Goal: Task Accomplishment & Management: Manage account settings

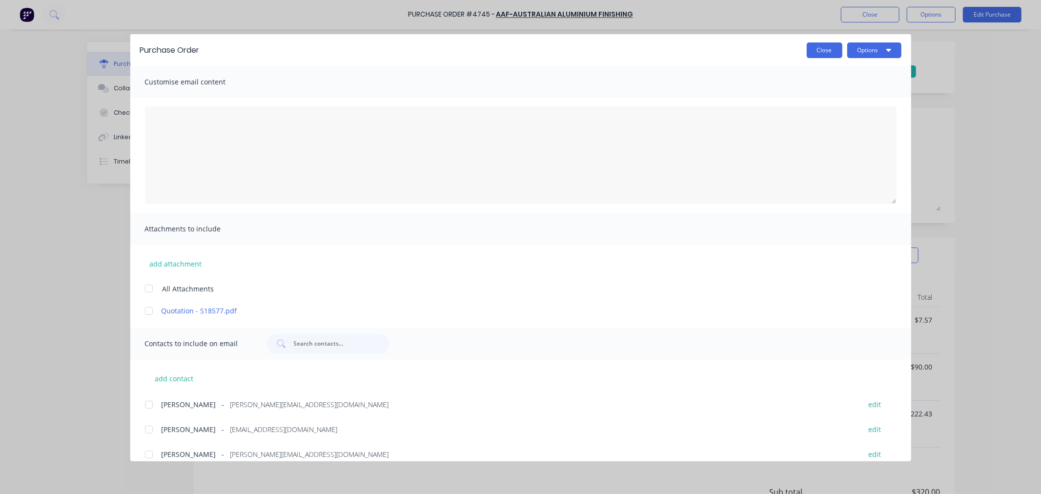
click at [810, 46] on button "Close" at bounding box center [825, 50] width 36 height 16
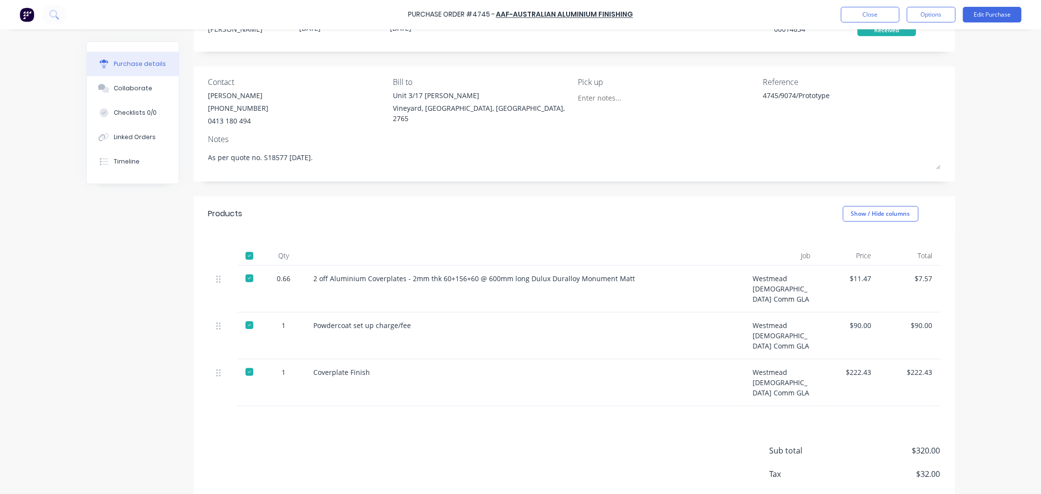
scroll to position [91, 0]
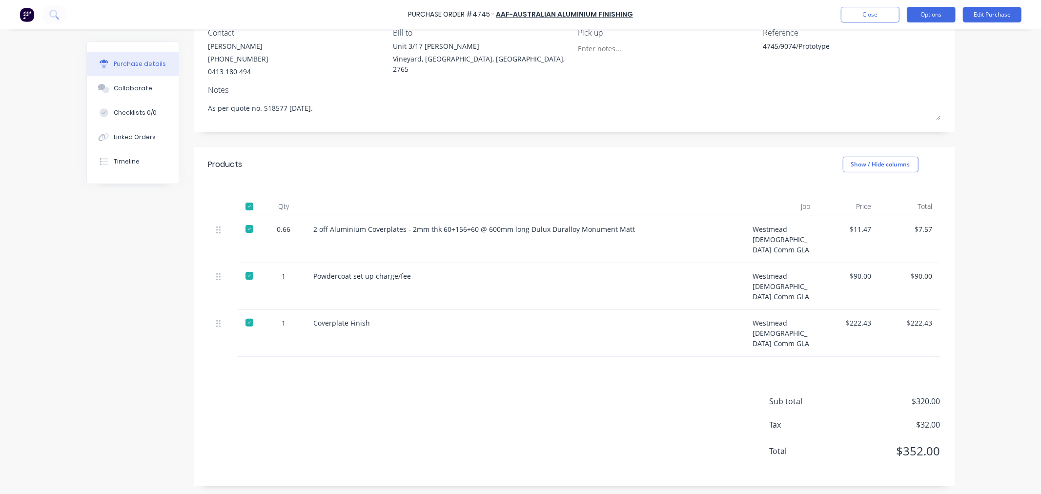
click at [928, 11] on button "Options" at bounding box center [931, 15] width 49 height 16
click at [905, 54] on div "Convert to Bill" at bounding box center [909, 59] width 75 height 14
type textarea "x"
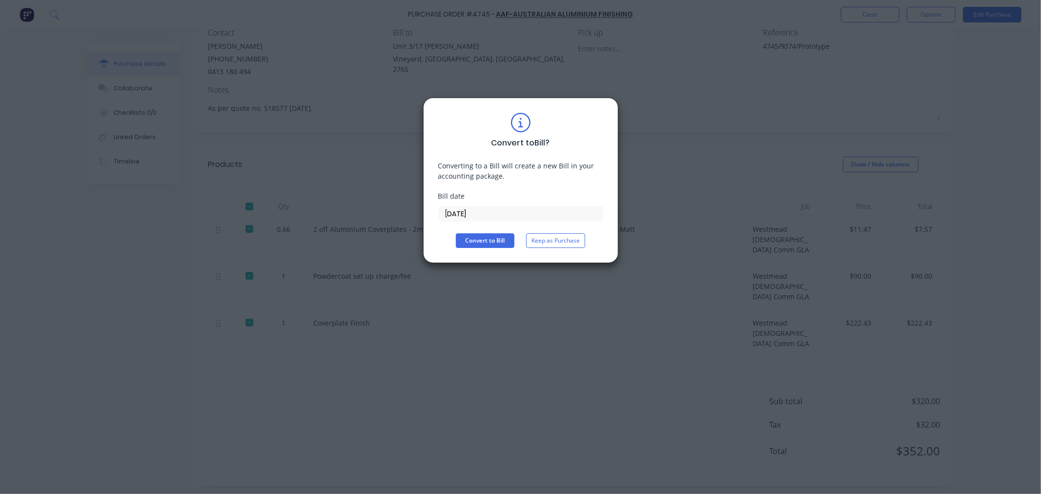
drag, startPoint x: 493, startPoint y: 213, endPoint x: 399, endPoint y: 210, distance: 93.7
click at [399, 210] on div "Convert to Bill ? Converting to a Bill will create a new Bill in your accountin…" at bounding box center [520, 247] width 1041 height 494
type input "[DATE]"
click at [480, 242] on button "Convert to Bill" at bounding box center [485, 240] width 59 height 15
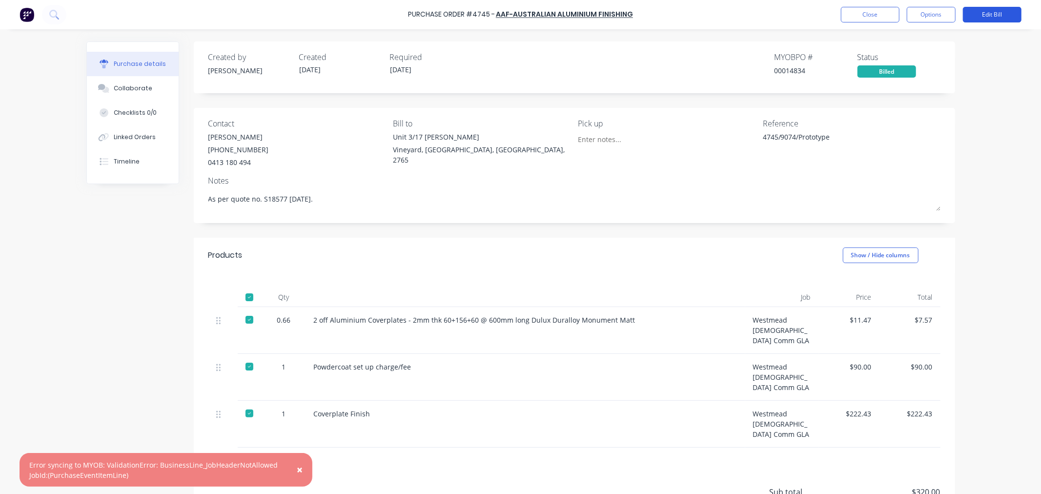
click at [994, 15] on button "Edit Bill" at bounding box center [992, 15] width 59 height 16
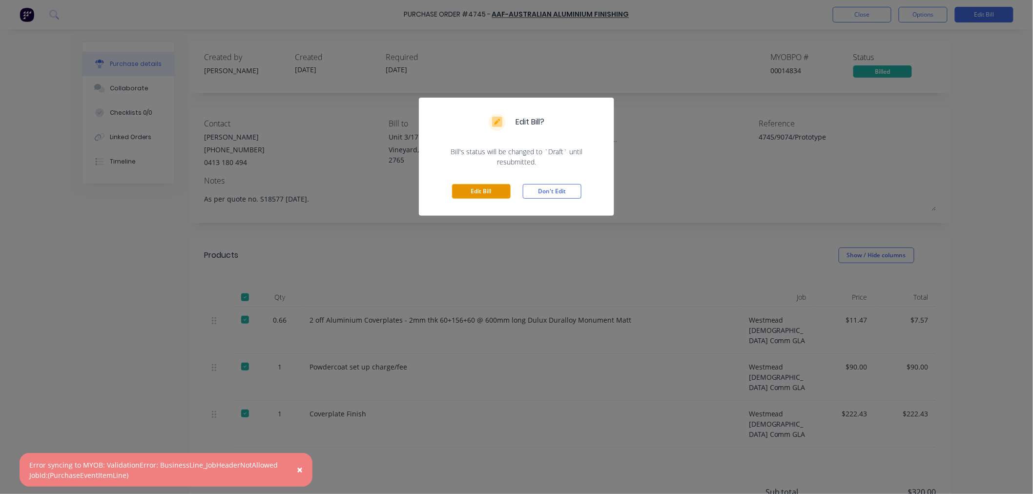
click at [462, 187] on button "Edit Bill" at bounding box center [481, 191] width 59 height 15
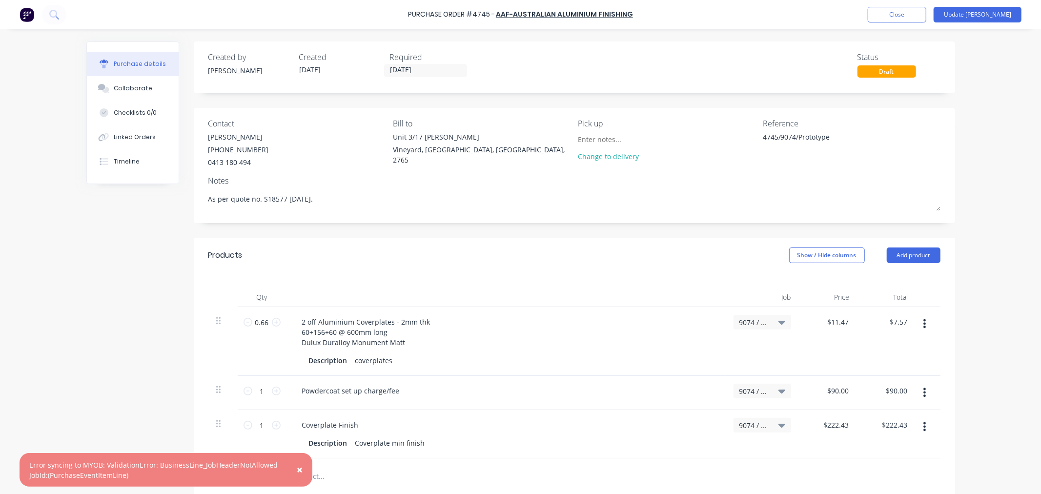
click at [781, 320] on icon at bounding box center [782, 322] width 7 height 11
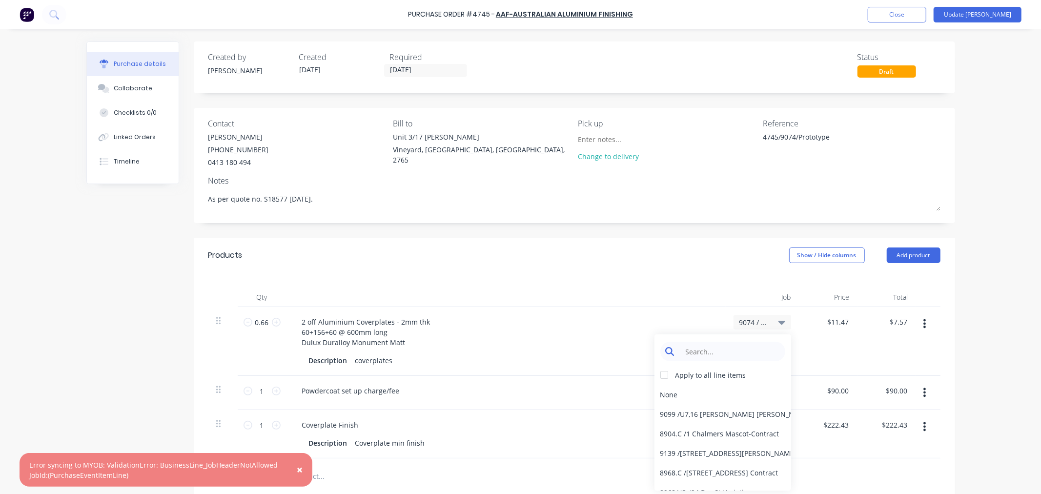
type textarea "x"
click at [696, 349] on input at bounding box center [730, 352] width 100 height 20
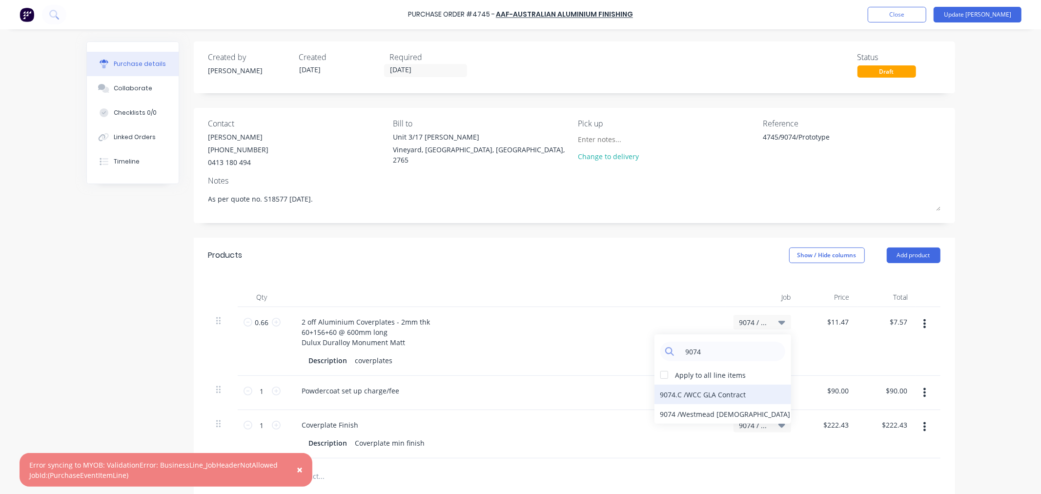
type input "9074"
click at [666, 388] on div "9074.C / WCC GLA Contract" at bounding box center [723, 395] width 137 height 20
click at [770, 387] on div "9074 / Westmead [DEMOGRAPHIC_DATA] Comm GLA" at bounding box center [762, 391] width 46 height 9
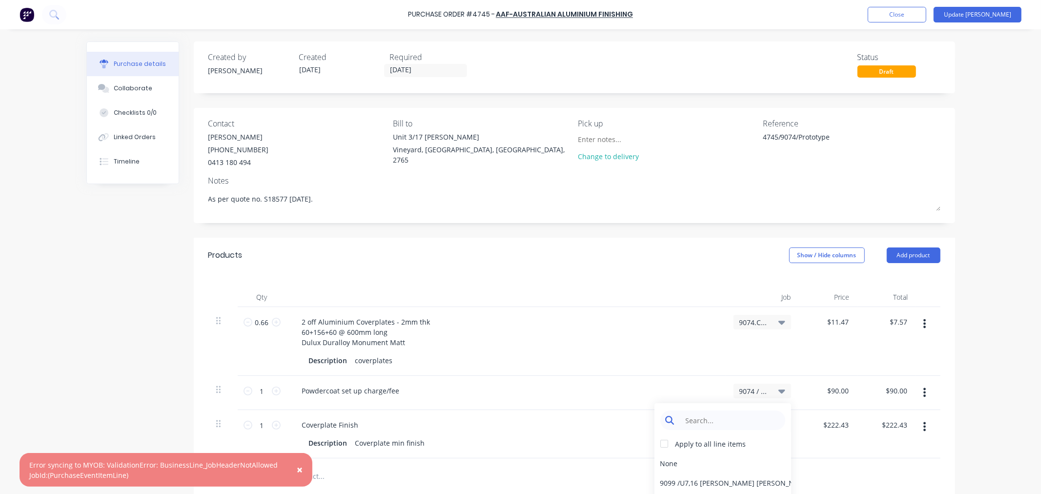
type textarea "x"
click at [680, 412] on input at bounding box center [730, 420] width 100 height 20
type input "9074"
click at [667, 459] on div "9074.C / WCC GLA Contract" at bounding box center [723, 463] width 137 height 20
click at [780, 424] on icon at bounding box center [782, 426] width 7 height 4
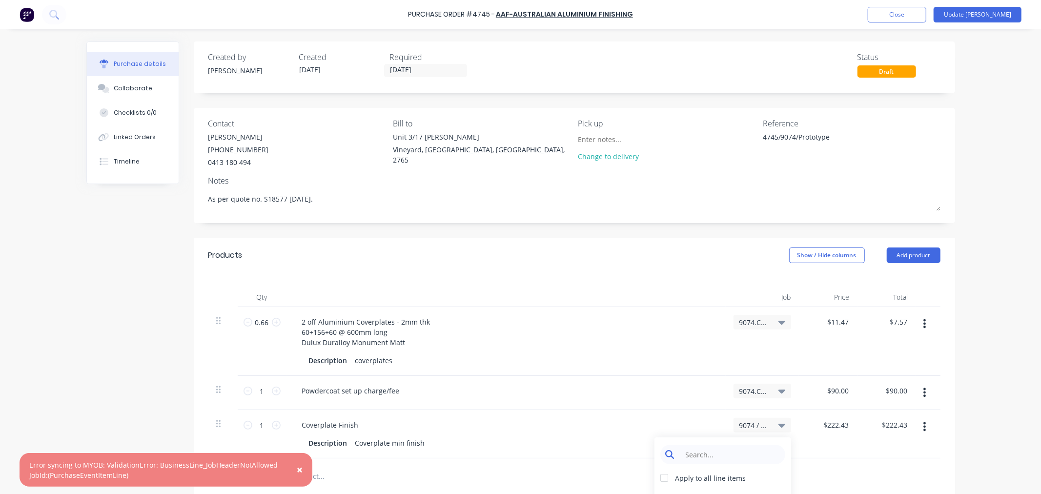
type textarea "x"
click at [718, 451] on input at bounding box center [730, 455] width 100 height 20
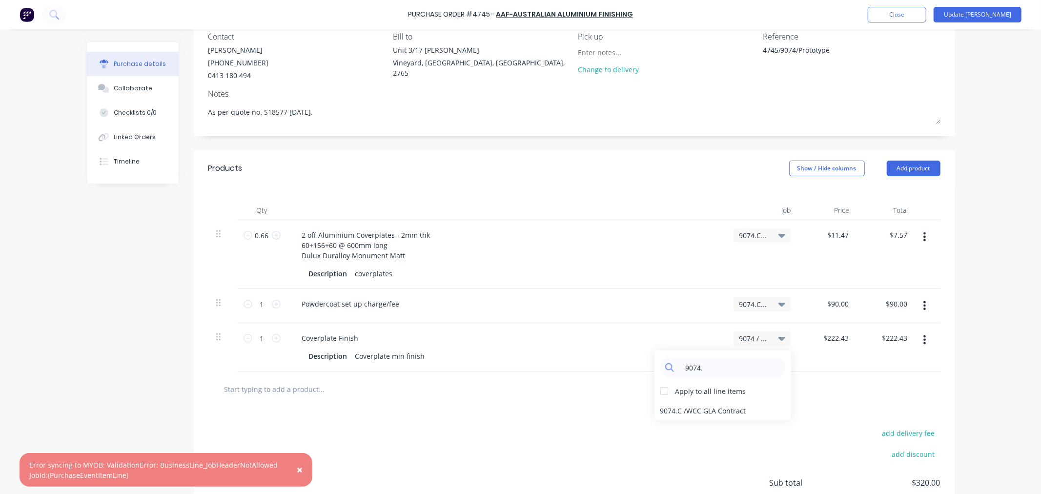
scroll to position [108, 0]
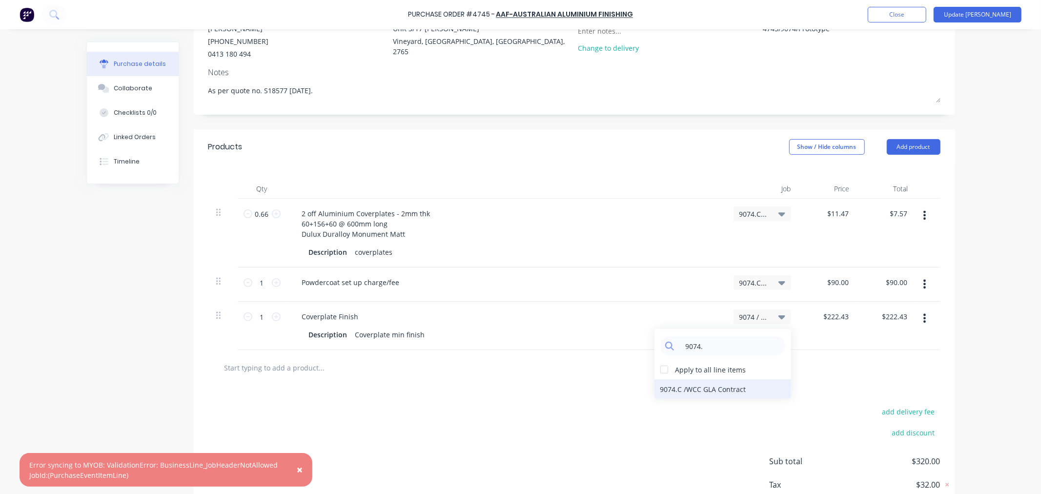
type input "9074."
click at [703, 385] on div "9074.C / WCC GLA Contract" at bounding box center [723, 389] width 137 height 20
click at [991, 13] on button "Update [PERSON_NAME]" at bounding box center [978, 15] width 88 height 16
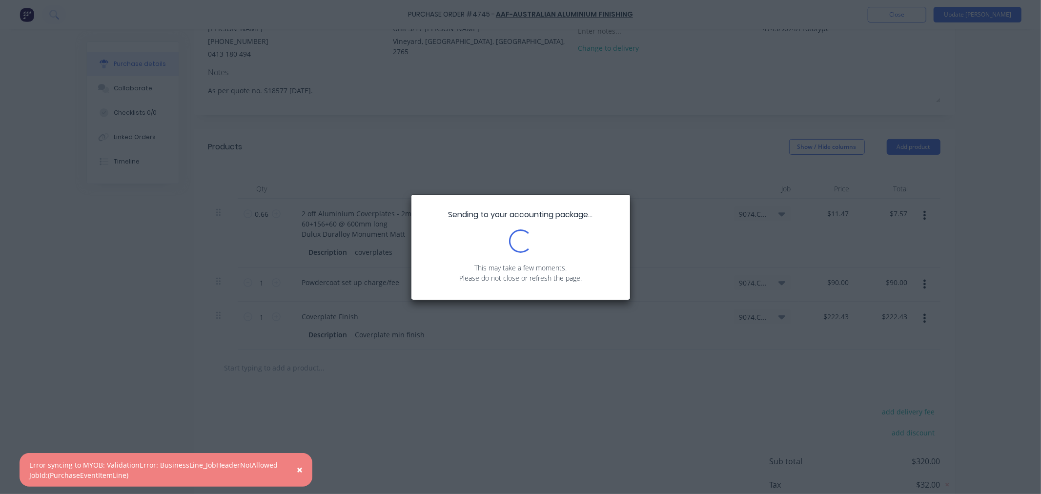
click at [299, 471] on span "×" at bounding box center [300, 470] width 6 height 14
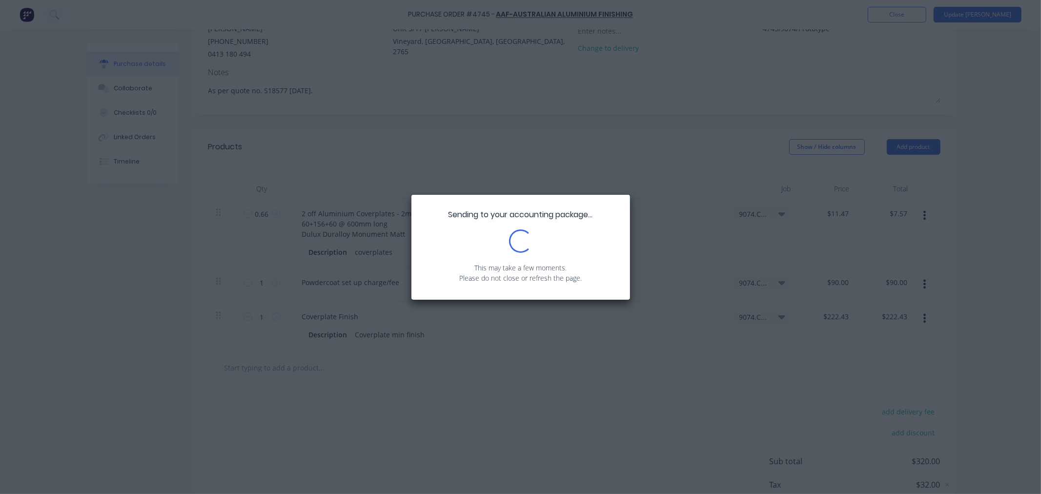
scroll to position [0, 0]
type textarea "x"
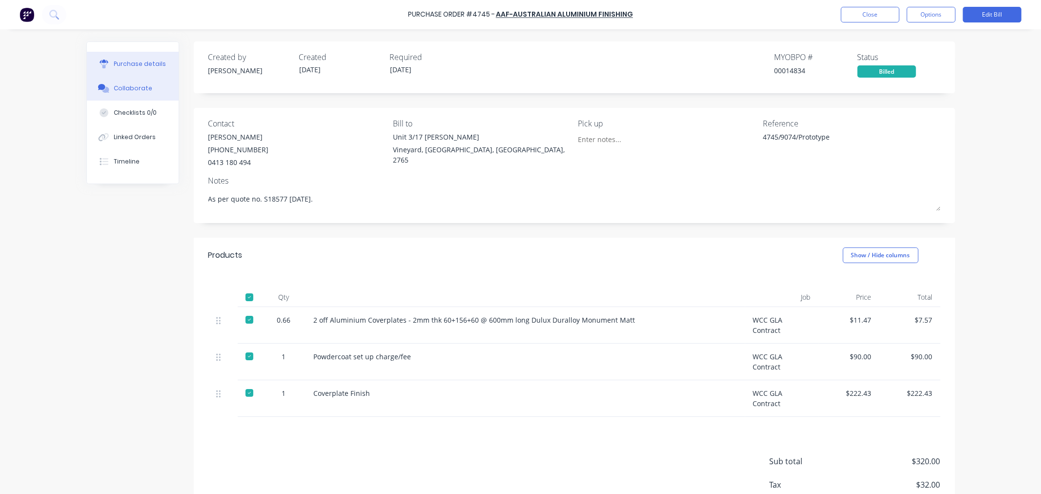
click at [132, 89] on div "Collaborate" at bounding box center [133, 88] width 39 height 9
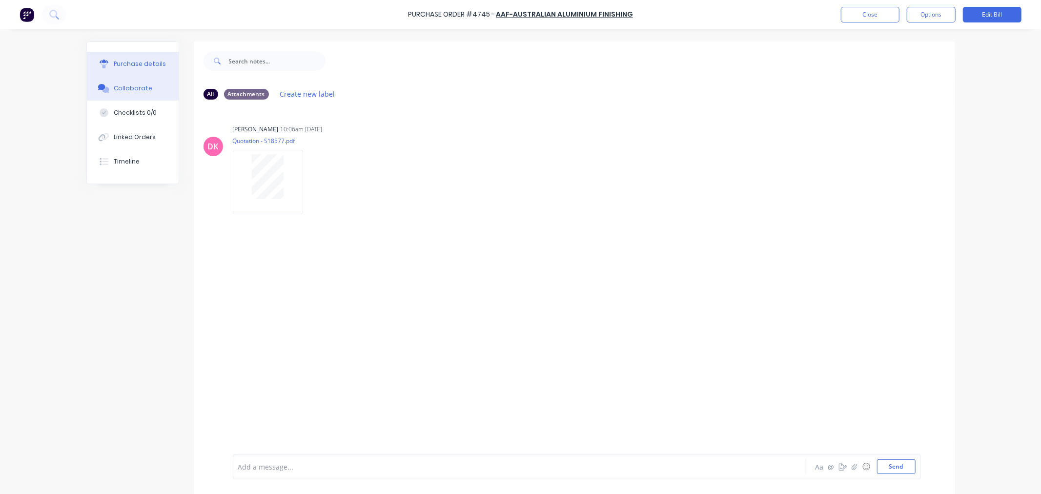
click at [126, 58] on button "Purchase details" at bounding box center [133, 64] width 92 height 24
type textarea "x"
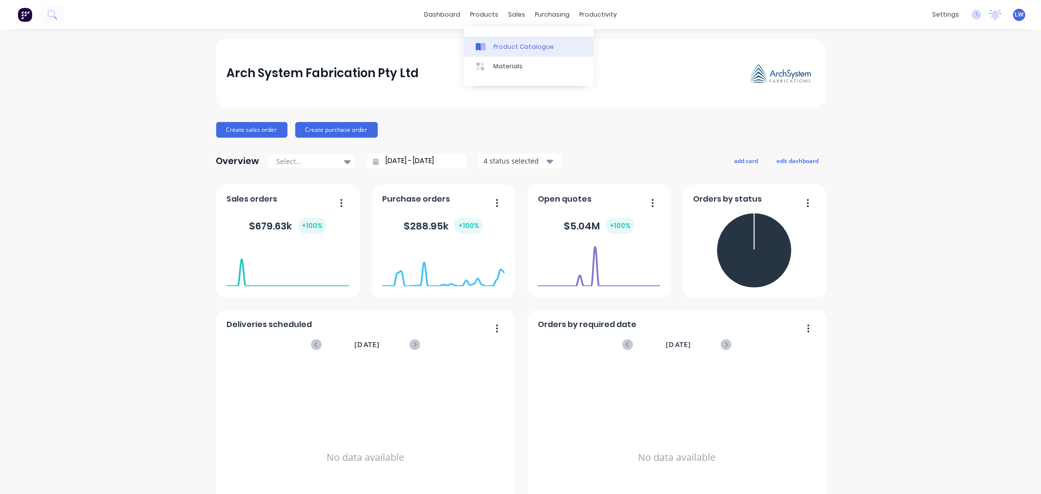
click at [485, 49] on icon at bounding box center [483, 47] width 5 height 8
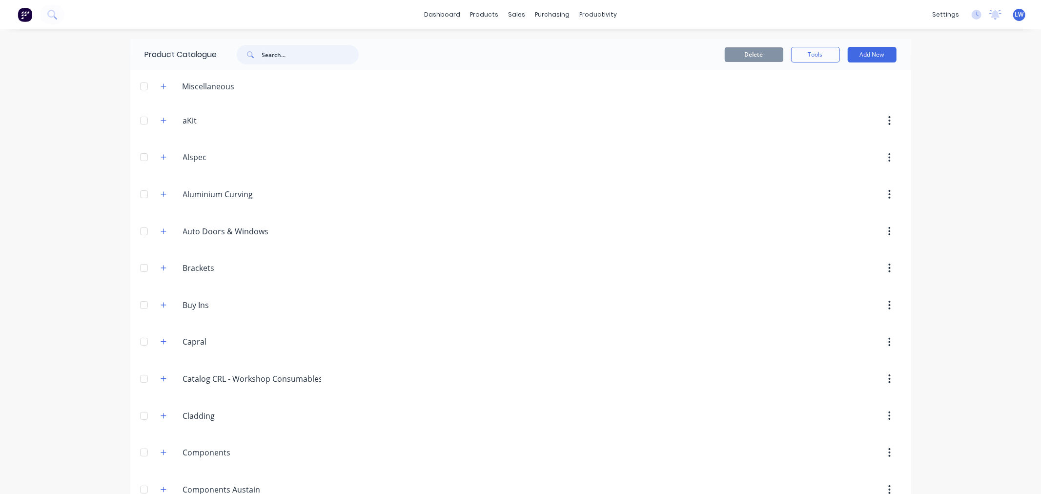
click at [269, 58] on input "text" at bounding box center [310, 55] width 97 height 20
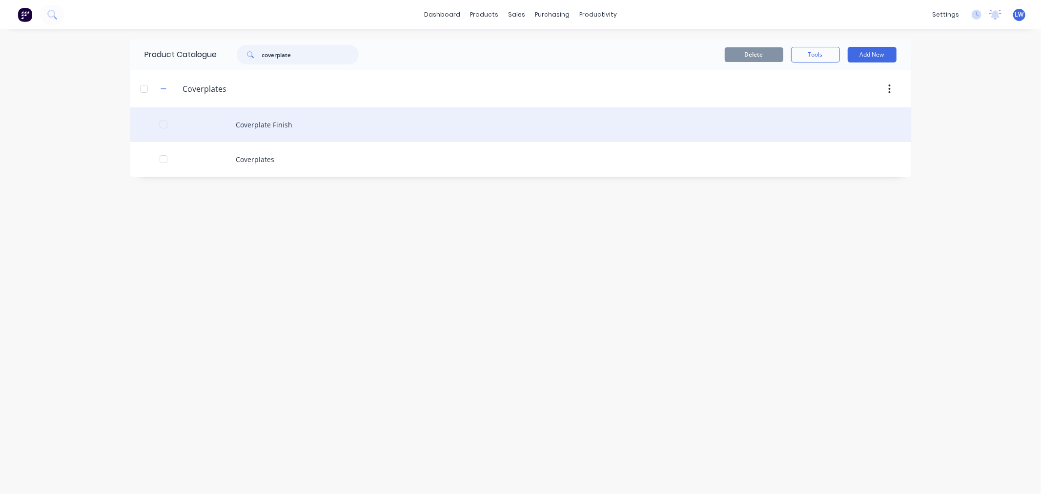
type input "coverplate"
click at [280, 123] on div "Coverplate Finish" at bounding box center [520, 124] width 781 height 35
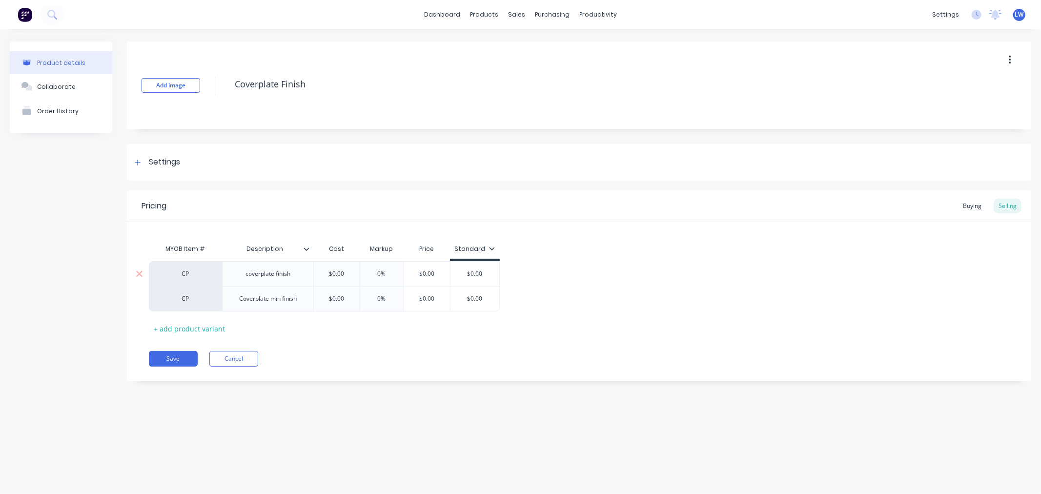
click at [195, 279] on div "CP" at bounding box center [185, 273] width 73 height 25
click at [191, 274] on div "CP" at bounding box center [186, 273] width 54 height 9
type input "cpf"
click at [164, 233] on button "CPF" at bounding box center [190, 234] width 62 height 15
type textarea "x"
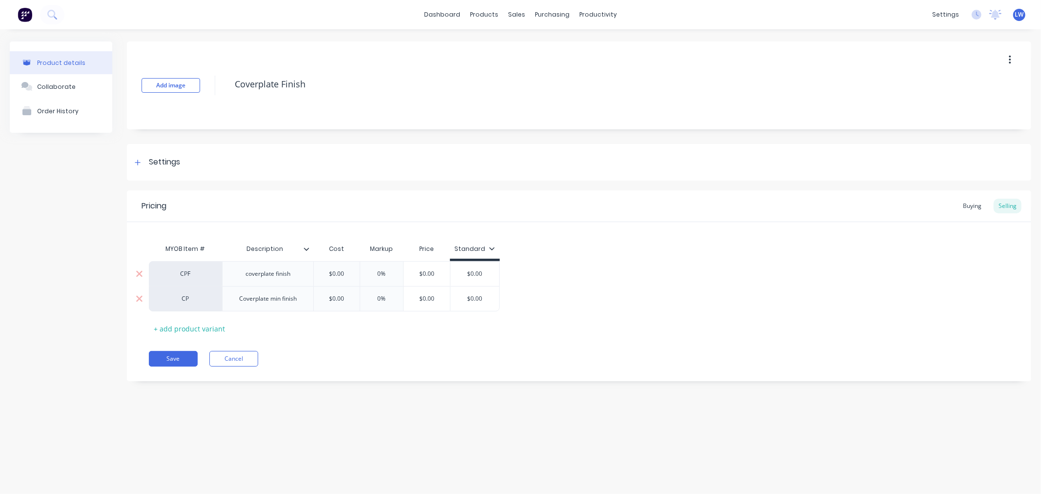
click at [187, 296] on div "CP" at bounding box center [186, 298] width 54 height 9
type input "cpf"
click at [171, 232] on button "CPF" at bounding box center [190, 234] width 62 height 15
click at [173, 352] on button "Save" at bounding box center [173, 359] width 49 height 16
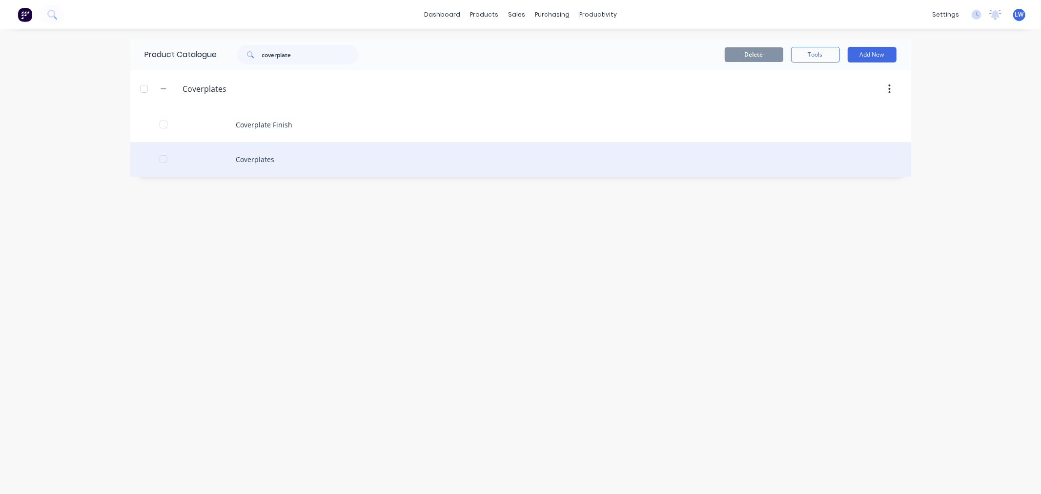
click at [267, 160] on div "Coverplates" at bounding box center [520, 159] width 781 height 35
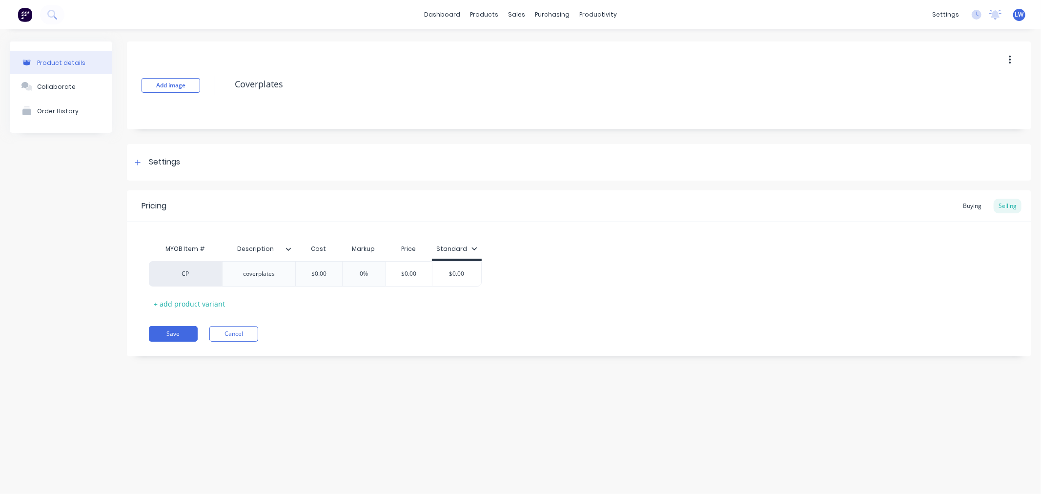
type textarea "x"
drag, startPoint x: 225, startPoint y: 329, endPoint x: 218, endPoint y: 337, distance: 10.4
click at [218, 337] on button "Cancel" at bounding box center [233, 334] width 49 height 16
